Goal: Information Seeking & Learning: Learn about a topic

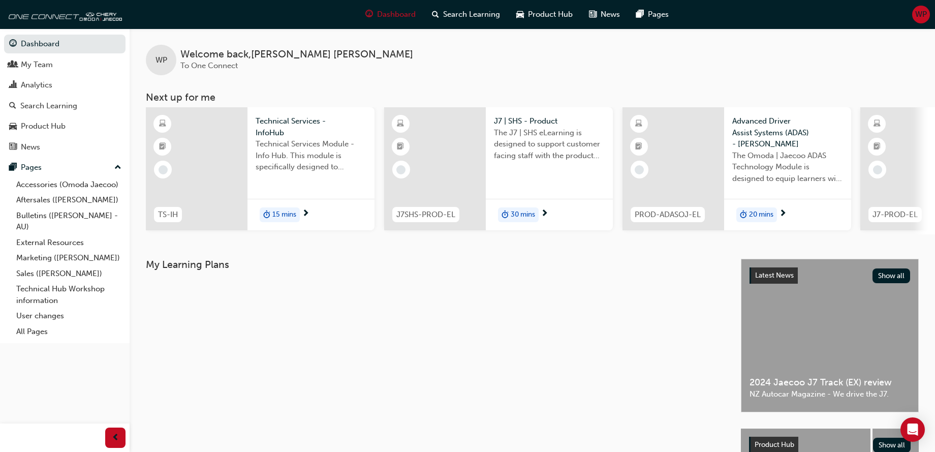
click at [305, 211] on span "next-icon" at bounding box center [306, 213] width 8 height 9
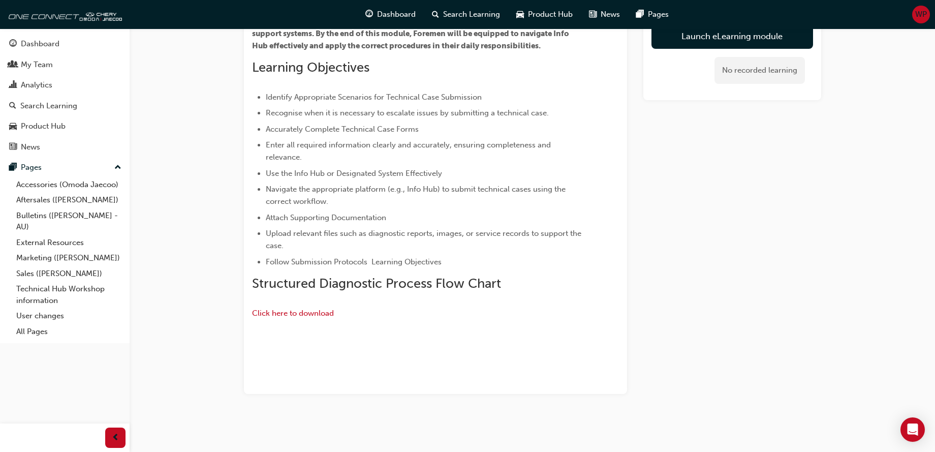
scroll to position [342, 0]
click at [327, 309] on span "Click here to download" at bounding box center [293, 313] width 82 height 9
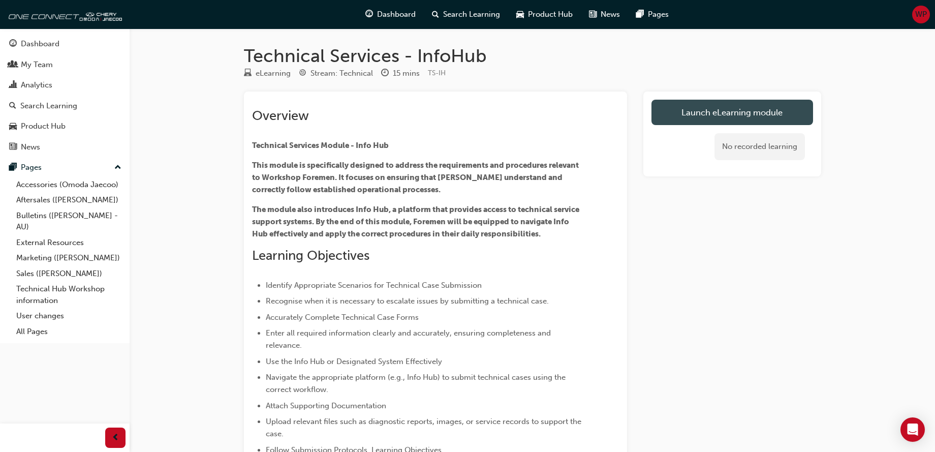
click at [749, 115] on link "Launch eLearning module" at bounding box center [733, 112] width 162 height 25
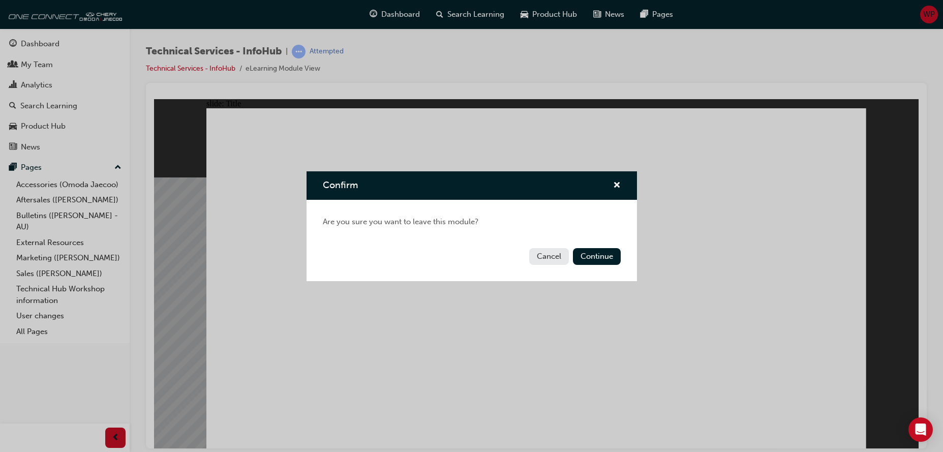
click at [557, 258] on button "Cancel" at bounding box center [549, 256] width 40 height 17
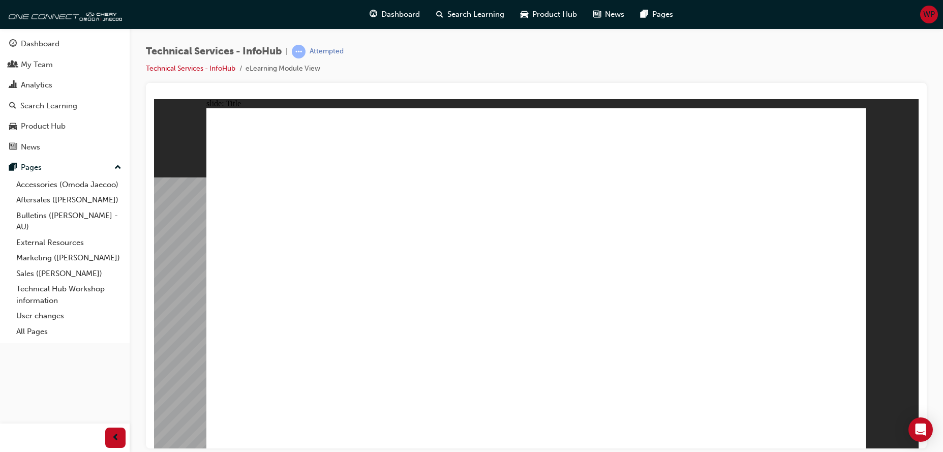
drag, startPoint x: 280, startPoint y: 311, endPoint x: 178, endPoint y: 210, distance: 143.4
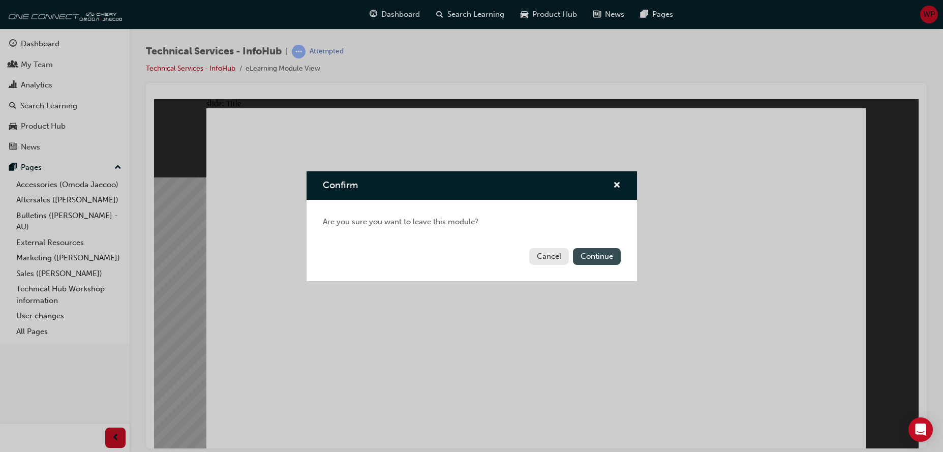
click at [600, 258] on button "Continue" at bounding box center [597, 256] width 48 height 17
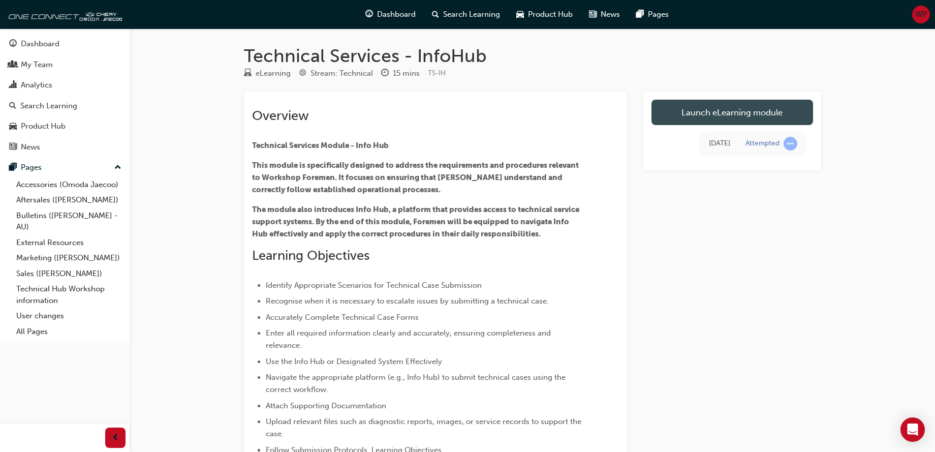
click at [756, 113] on link "Launch eLearning module" at bounding box center [733, 112] width 162 height 25
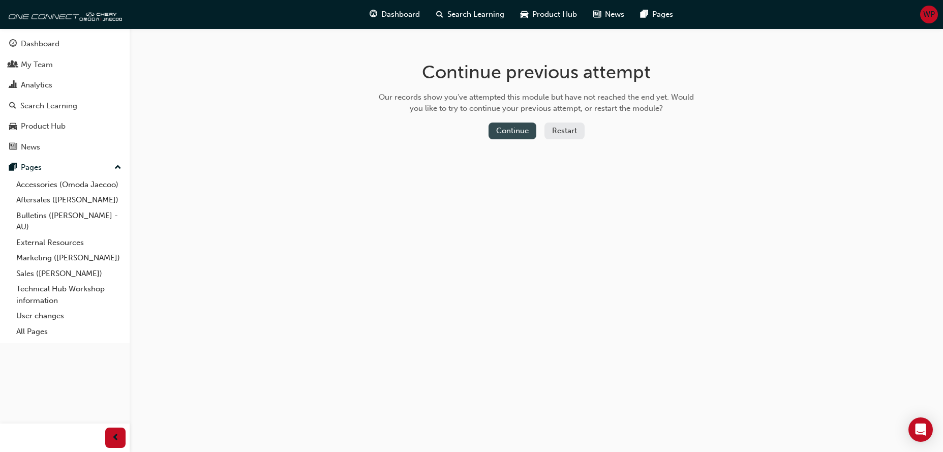
click at [497, 129] on button "Continue" at bounding box center [512, 131] width 48 height 17
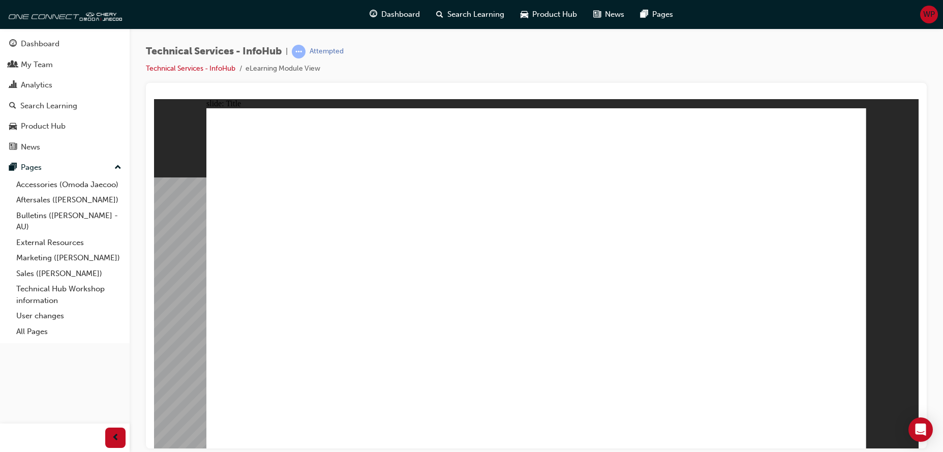
click at [931, 160] on div "Technical Services - InfoHub | Attempted Technical Services - InfoHub eLearning…" at bounding box center [536, 227] width 813 height 398
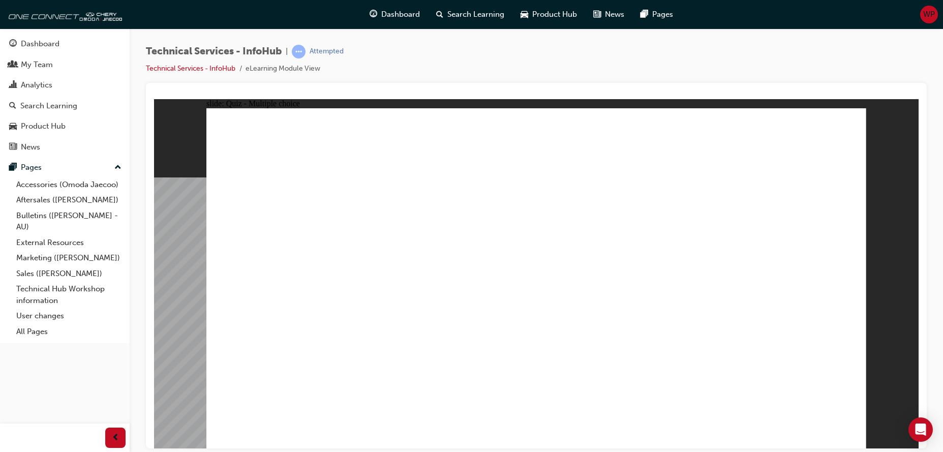
radio input "true"
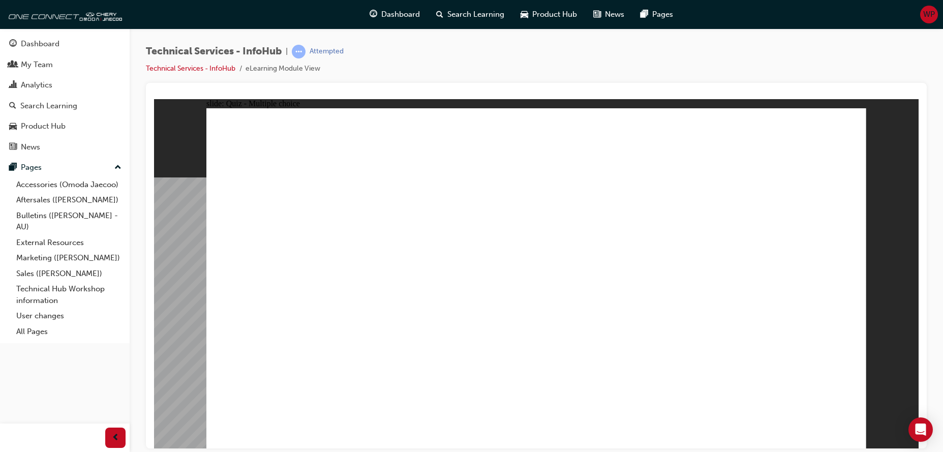
radio input "true"
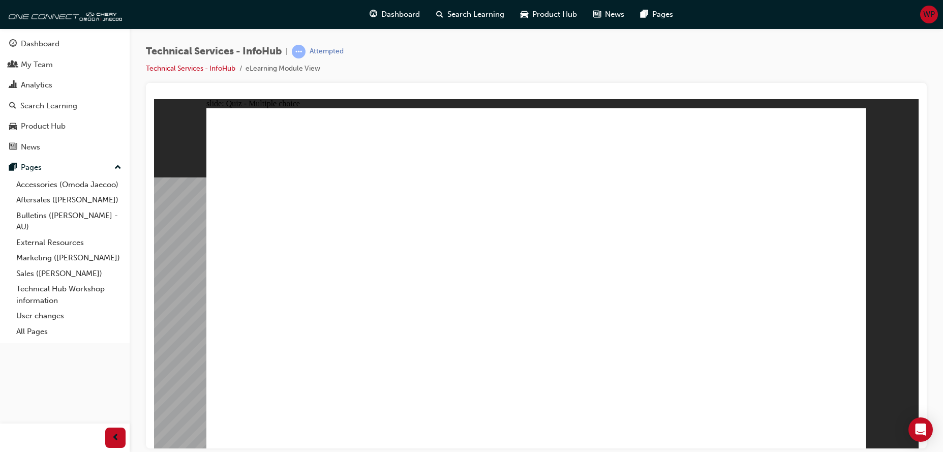
radio input "true"
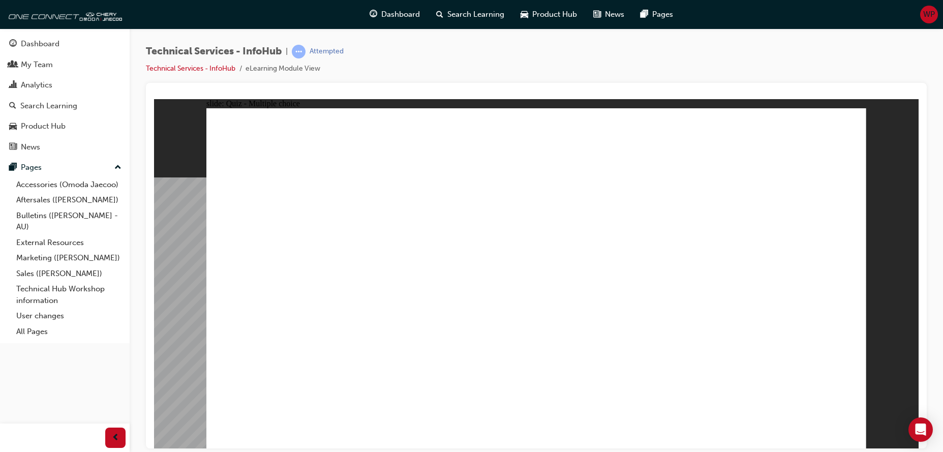
radio input "true"
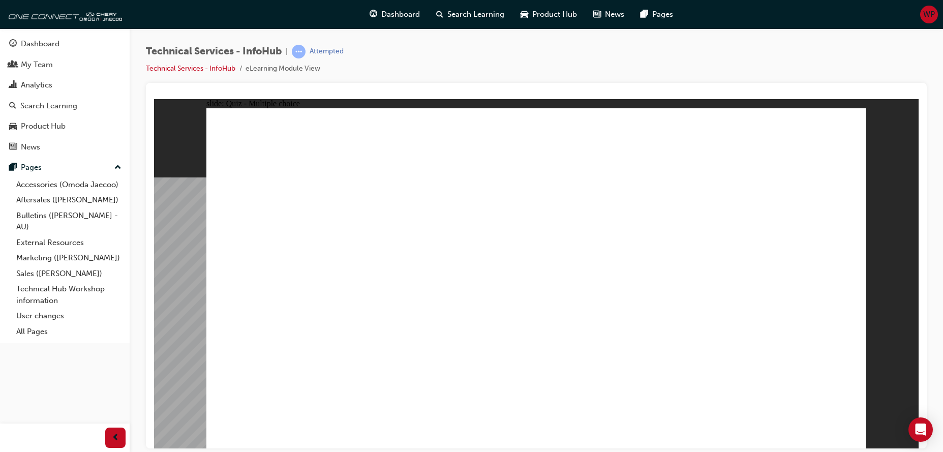
drag, startPoint x: 551, startPoint y: 329, endPoint x: 551, endPoint y: 342, distance: 13.2
radio input "true"
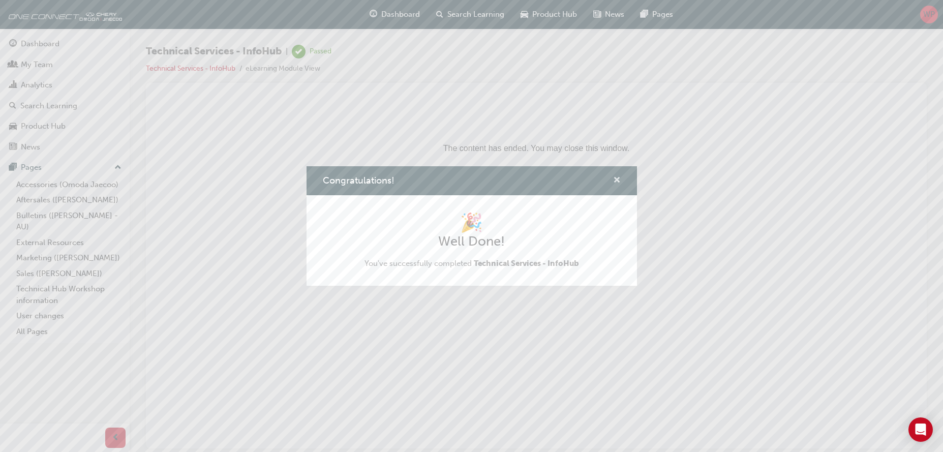
click at [615, 185] on span "cross-icon" at bounding box center [617, 180] width 8 height 9
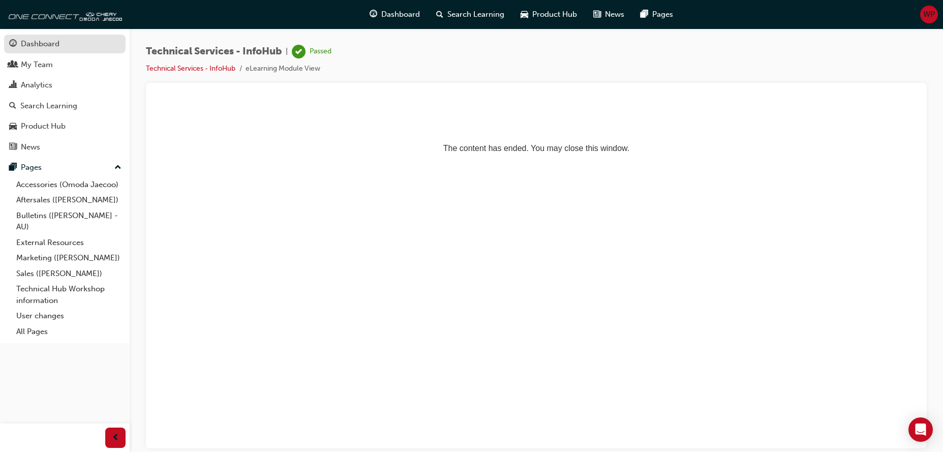
click at [52, 41] on div "Dashboard" at bounding box center [40, 44] width 39 height 12
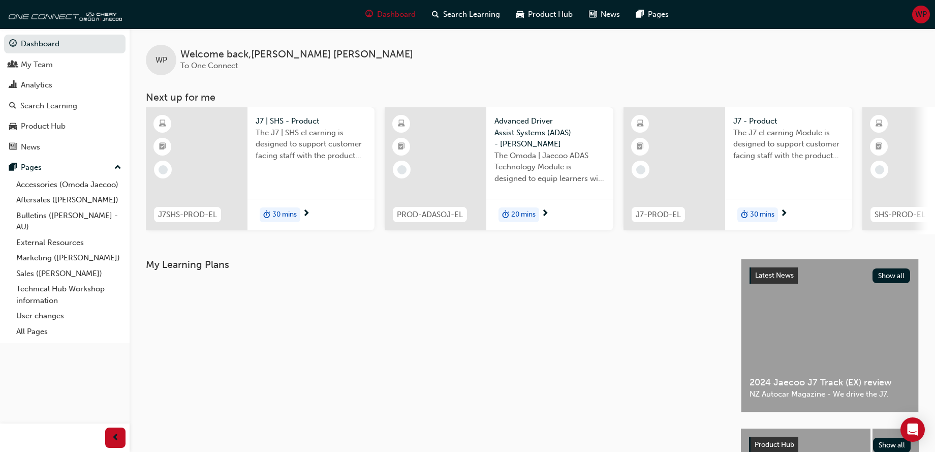
click at [306, 215] on span "next-icon" at bounding box center [306, 213] width 8 height 9
click at [182, 147] on div at bounding box center [197, 168] width 102 height 123
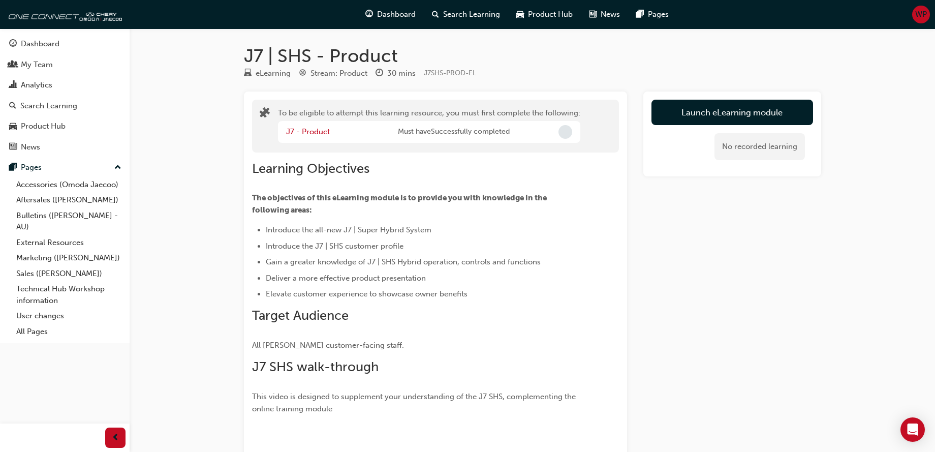
click at [182, 147] on div "J7 | SHS - Product eLearning Stream: Product 30 mins J7SHS-PROD-EL To be eligib…" at bounding box center [467, 409] width 935 height 819
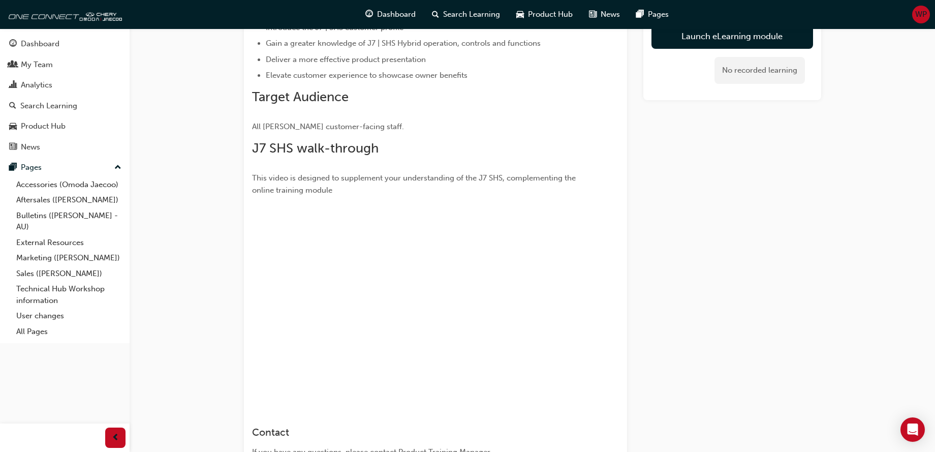
scroll to position [215, 0]
